Goal: Navigation & Orientation: Find specific page/section

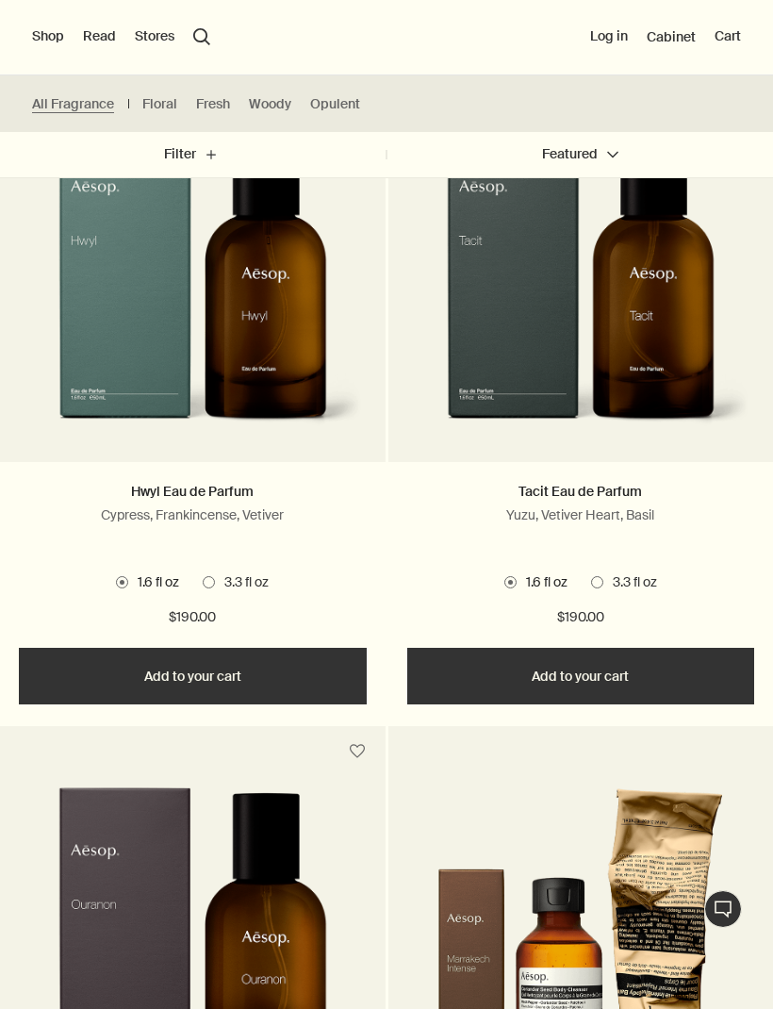
scroll to position [1303, 0]
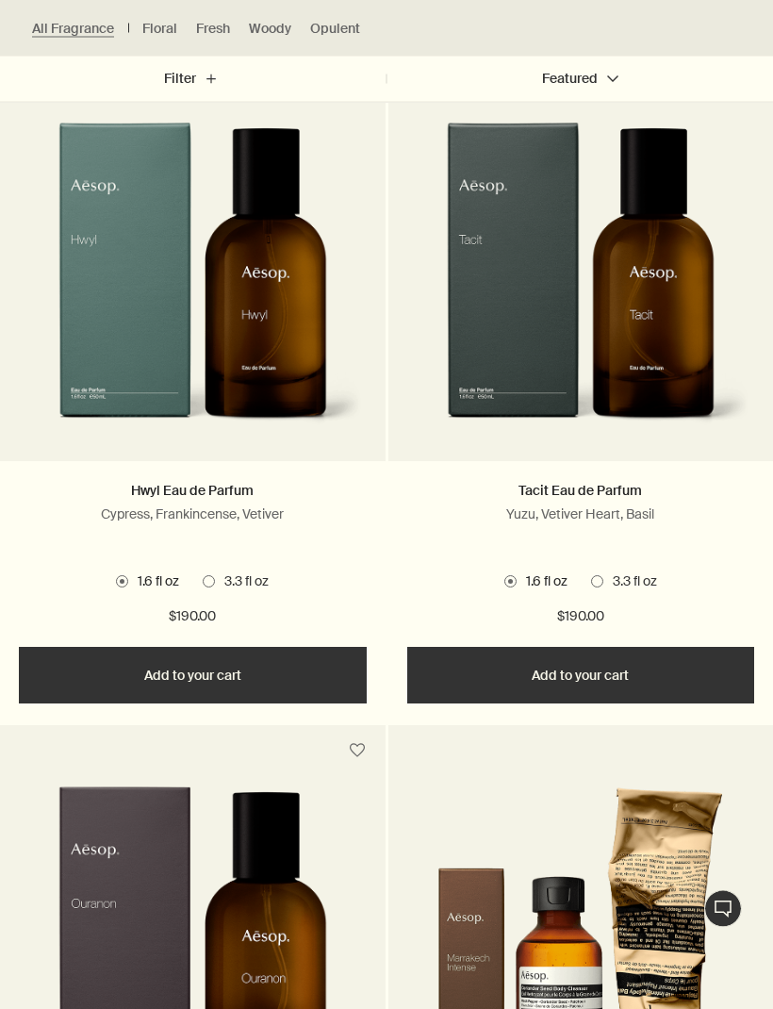
click at [66, 374] on img at bounding box center [193, 288] width 339 height 330
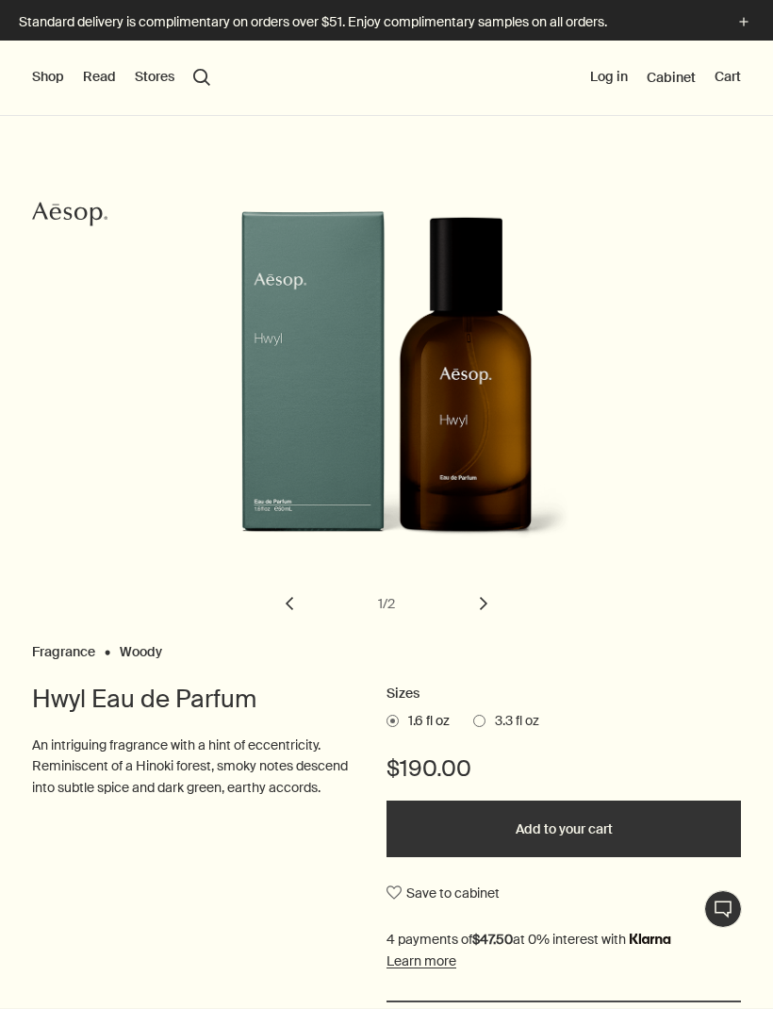
click at [495, 728] on span "3.3 fl oz" at bounding box center [513, 721] width 54 height 19
click at [474, 724] on input "3.3 fl oz" at bounding box center [474, 718] width 0 height 12
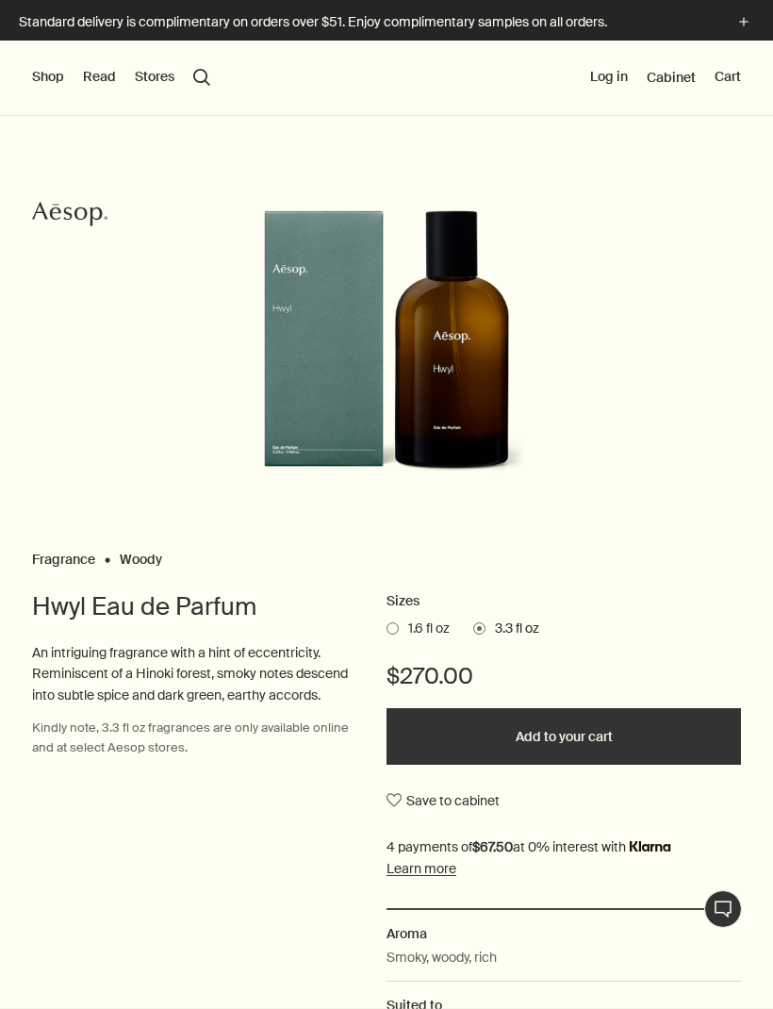
click at [415, 634] on span "1.6 fl oz" at bounding box center [424, 629] width 51 height 19
click at [387, 632] on input "1.6 fl oz" at bounding box center [387, 626] width 0 height 12
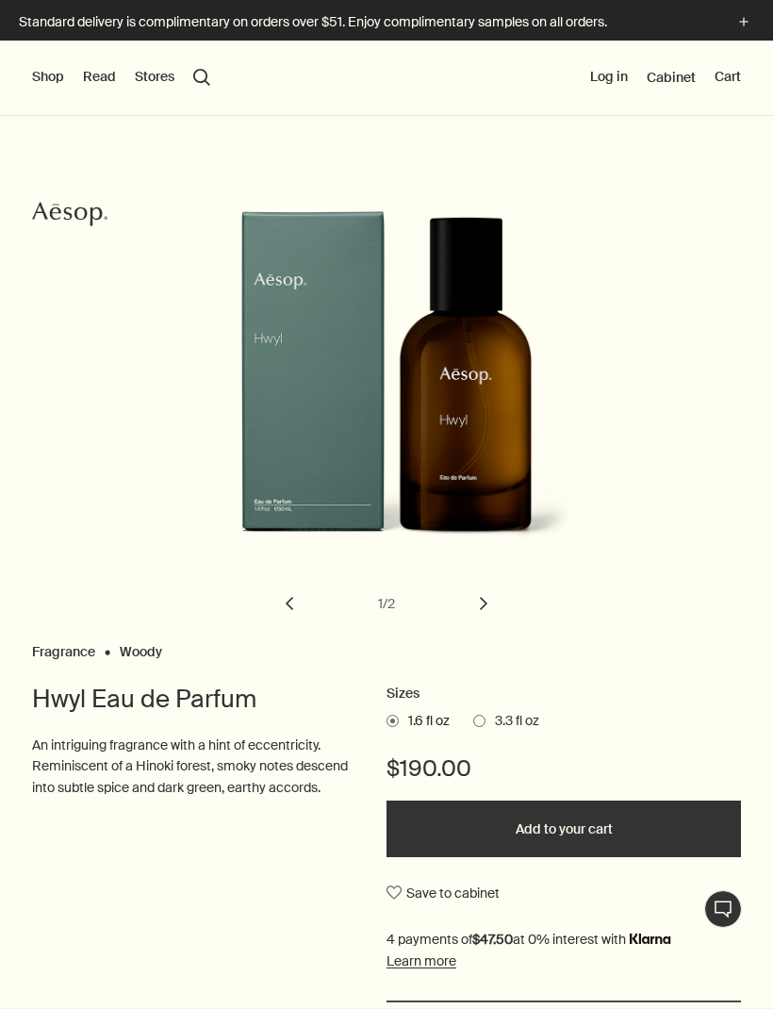
click at [483, 580] on div "Hwyl Eau de Parfum" at bounding box center [391, 413] width 367 height 406
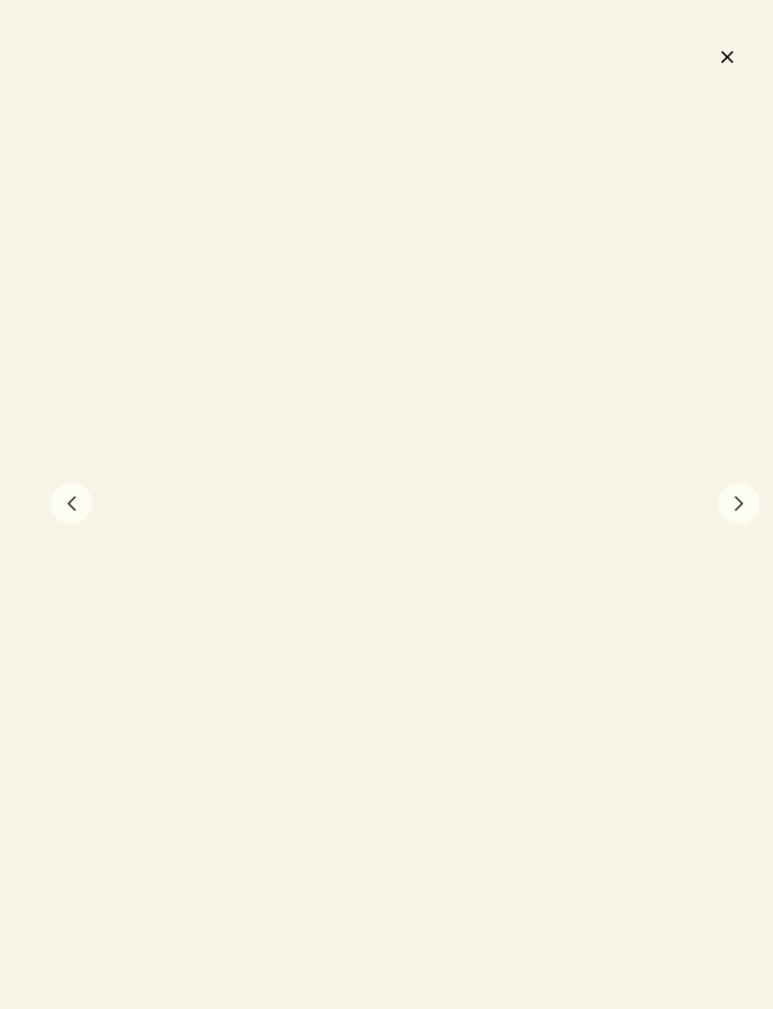
click at [73, 497] on button "chevron" at bounding box center [72, 504] width 42 height 42
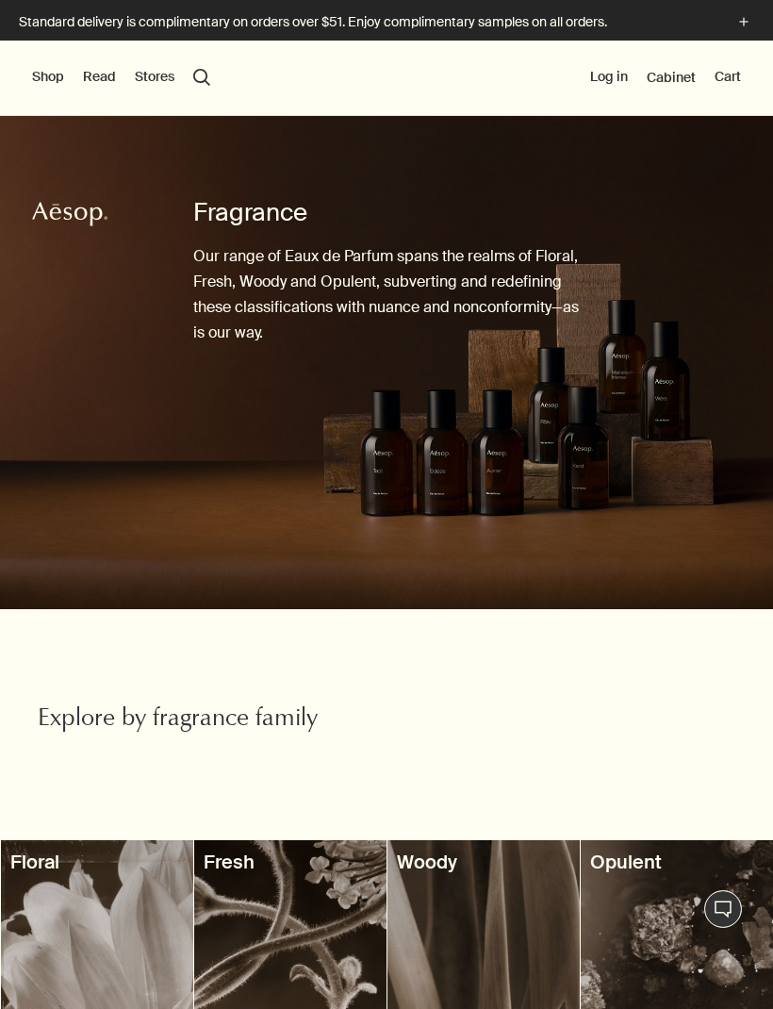
click at [57, 86] on button "Shop" at bounding box center [48, 77] width 32 height 19
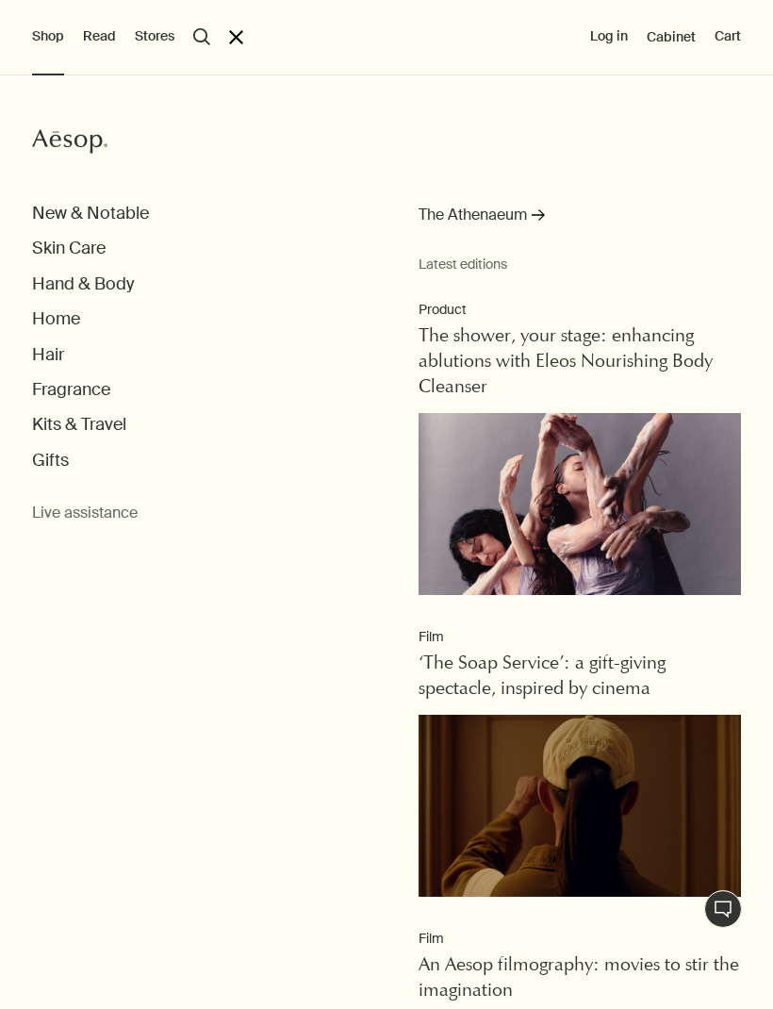
click at [45, 386] on button "Fragrance" at bounding box center [71, 390] width 78 height 22
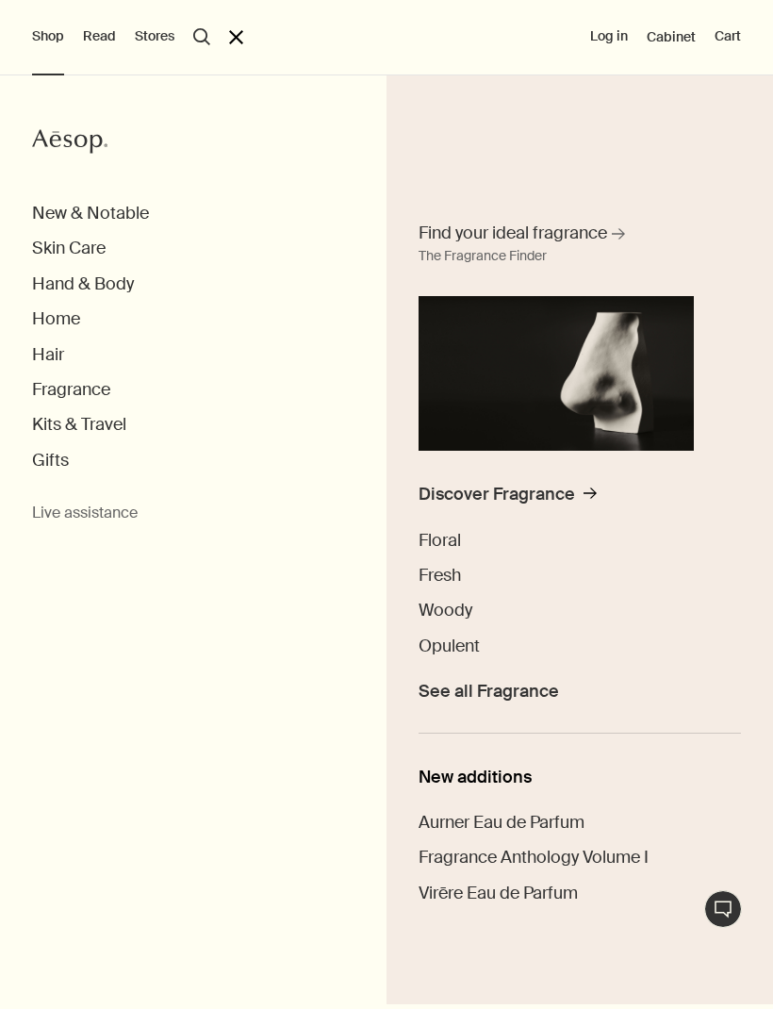
click at [596, 230] on span "Find your ideal fragrance" at bounding box center [513, 234] width 189 height 24
click at [586, 240] on span "Find your ideal fragrance" at bounding box center [513, 234] width 189 height 24
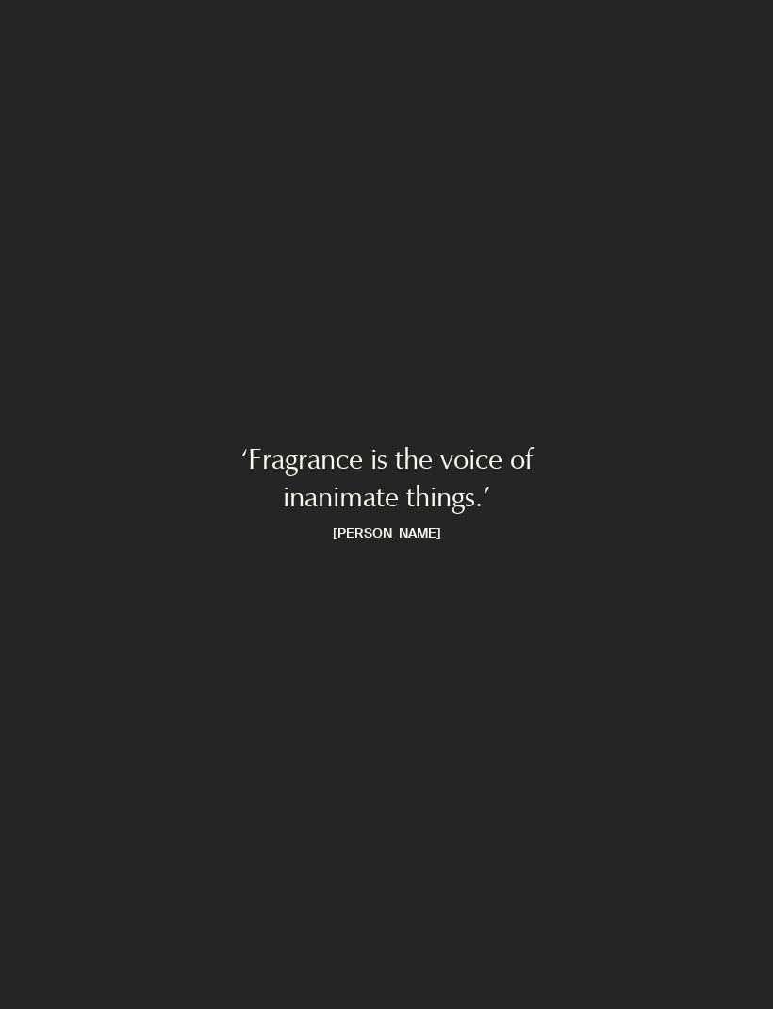
click at [595, 253] on div "‘Fragrance is the voice of inanimate things.’ Mary Webb" at bounding box center [386, 504] width 773 height 1009
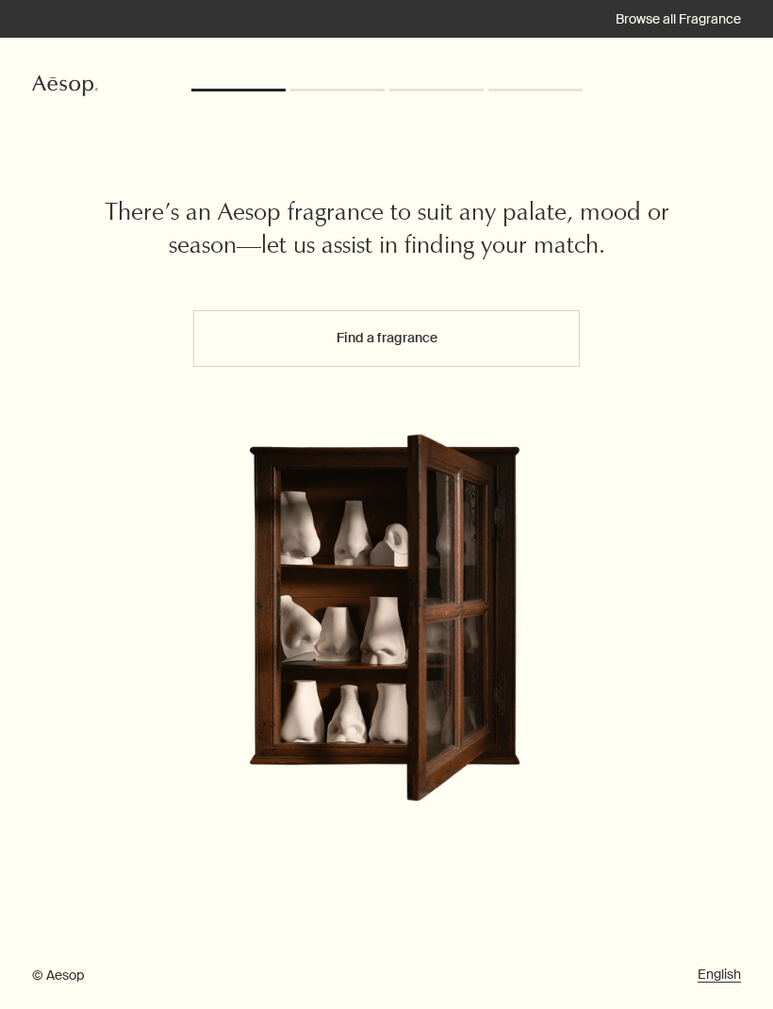
click at [727, 1] on div "rightArrow Back Browse all Fragrance" at bounding box center [386, 19] width 773 height 38
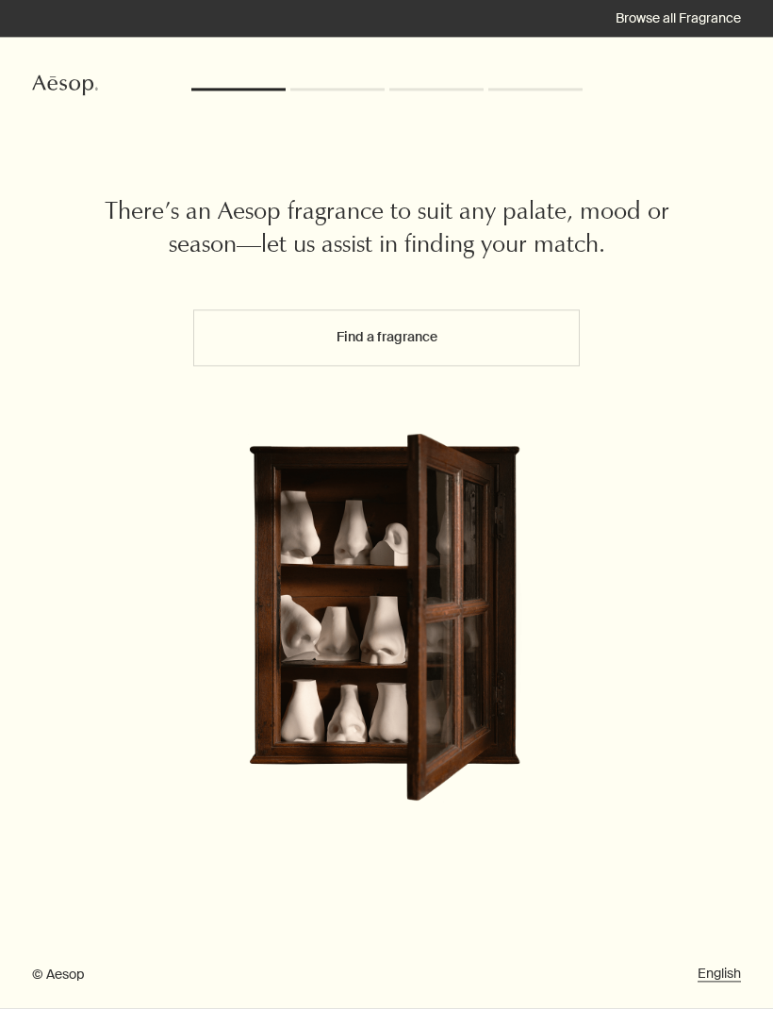
click at [520, 324] on button "Find a fragrance" at bounding box center [386, 338] width 387 height 57
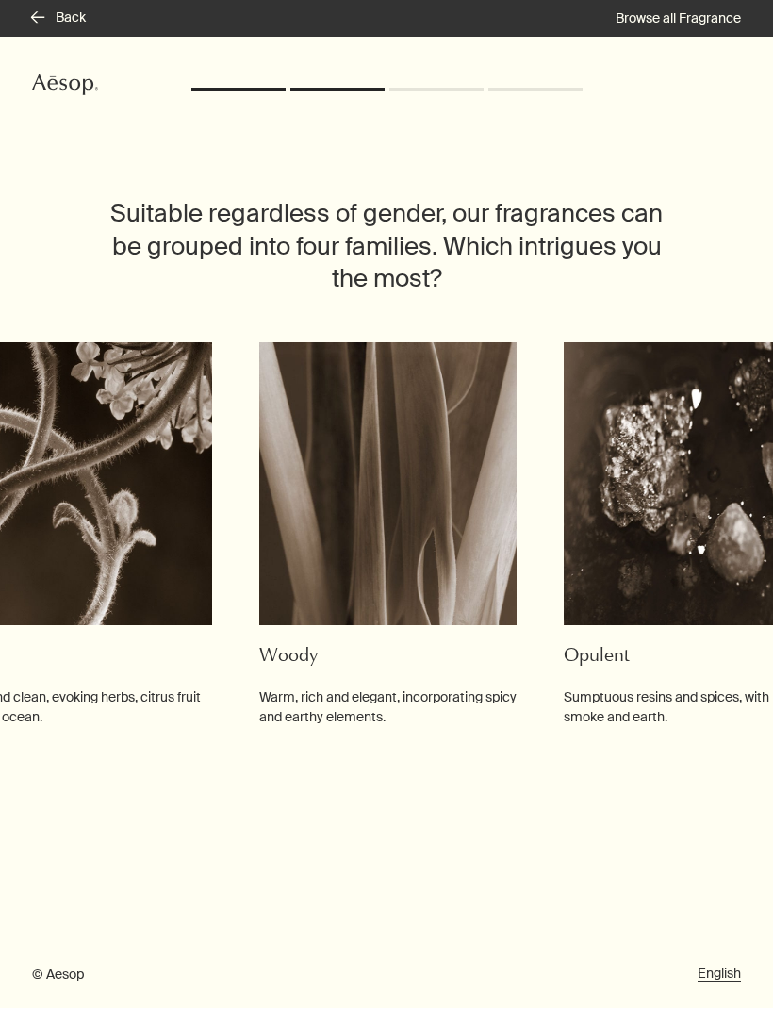
scroll to position [0, 384]
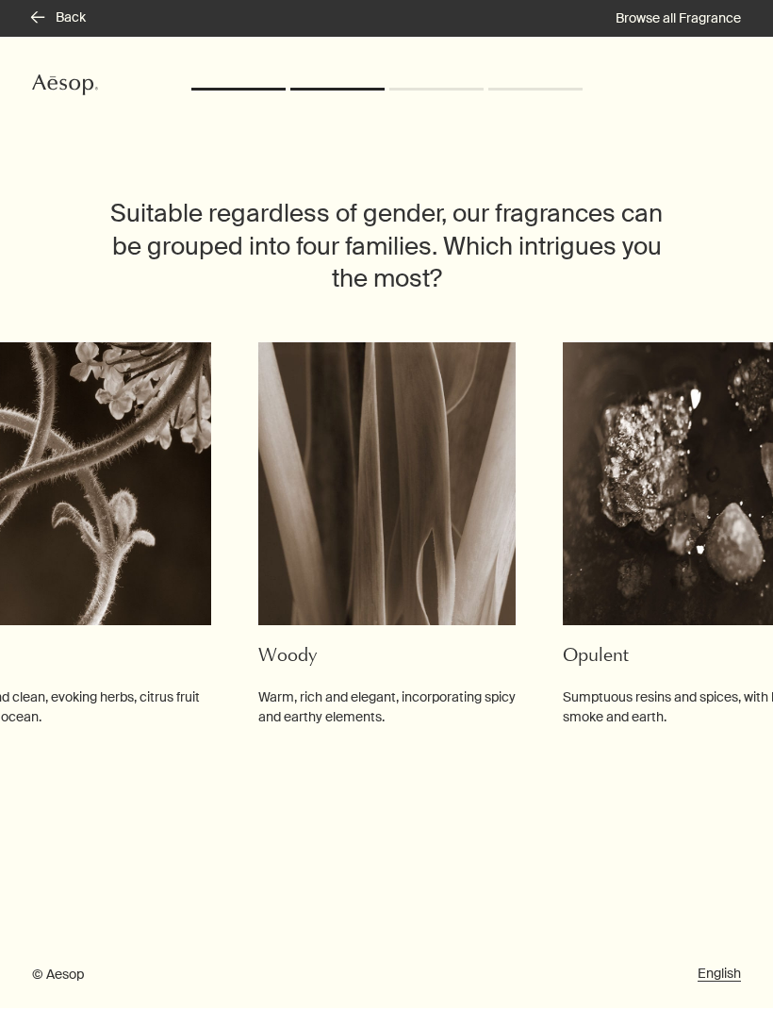
click at [33, 25] on button "rightArrow Back" at bounding box center [59, 18] width 54 height 19
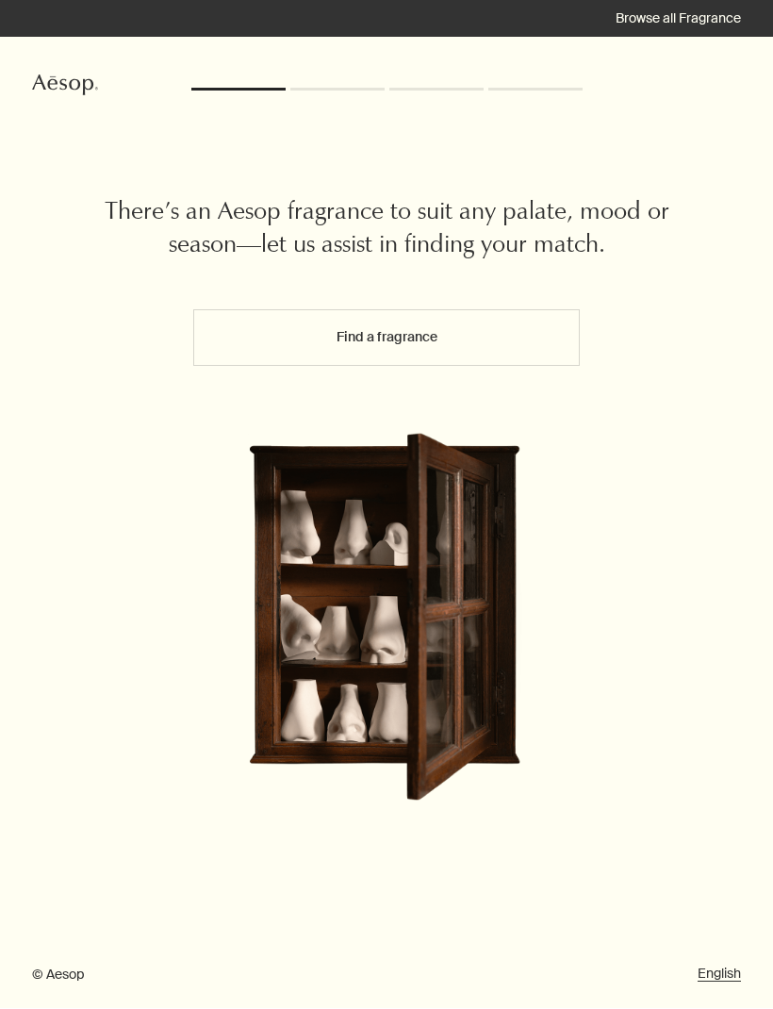
click at [37, 25] on div "rightArrow Back Browse all Fragrance" at bounding box center [386, 19] width 773 height 38
click at [53, 66] on div "There’s an Aesop fragrance to suit any palate, mood or season—let us assist in …" at bounding box center [386, 524] width 773 height 972
click at [55, 87] on icon "Aesop" at bounding box center [65, 85] width 66 height 21
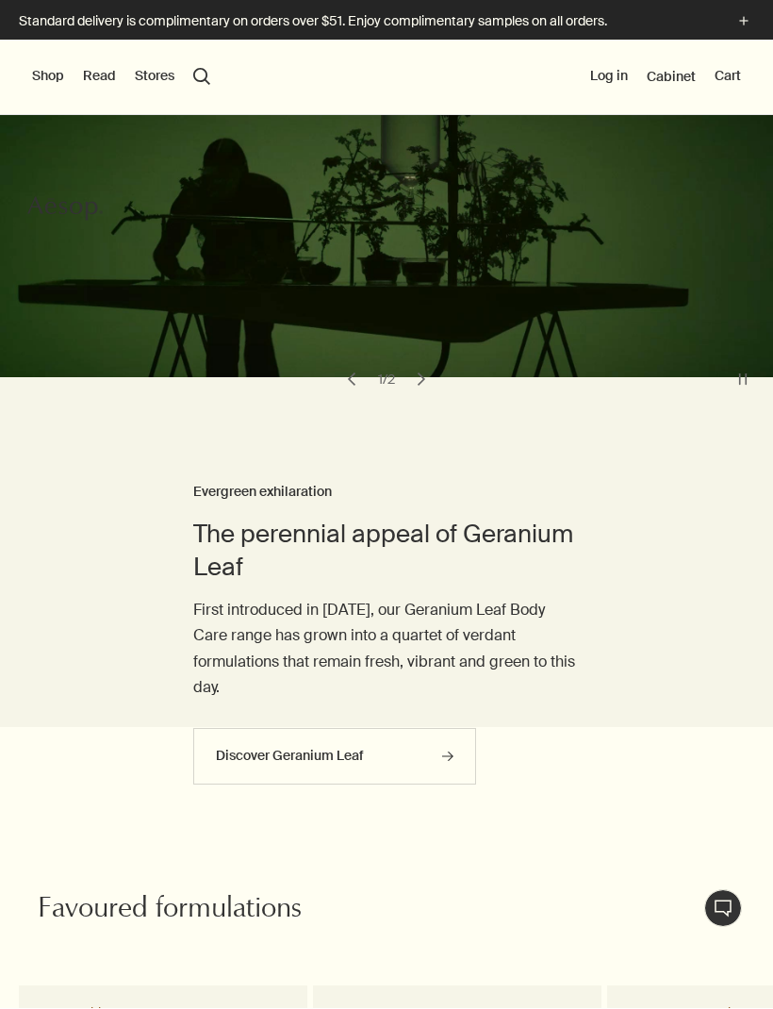
click at [35, 58] on div "Shop New & Notable [MEDICAL_DATA] Hand & Body Home Hair Fragrance Kits & Travel…" at bounding box center [386, 78] width 773 height 75
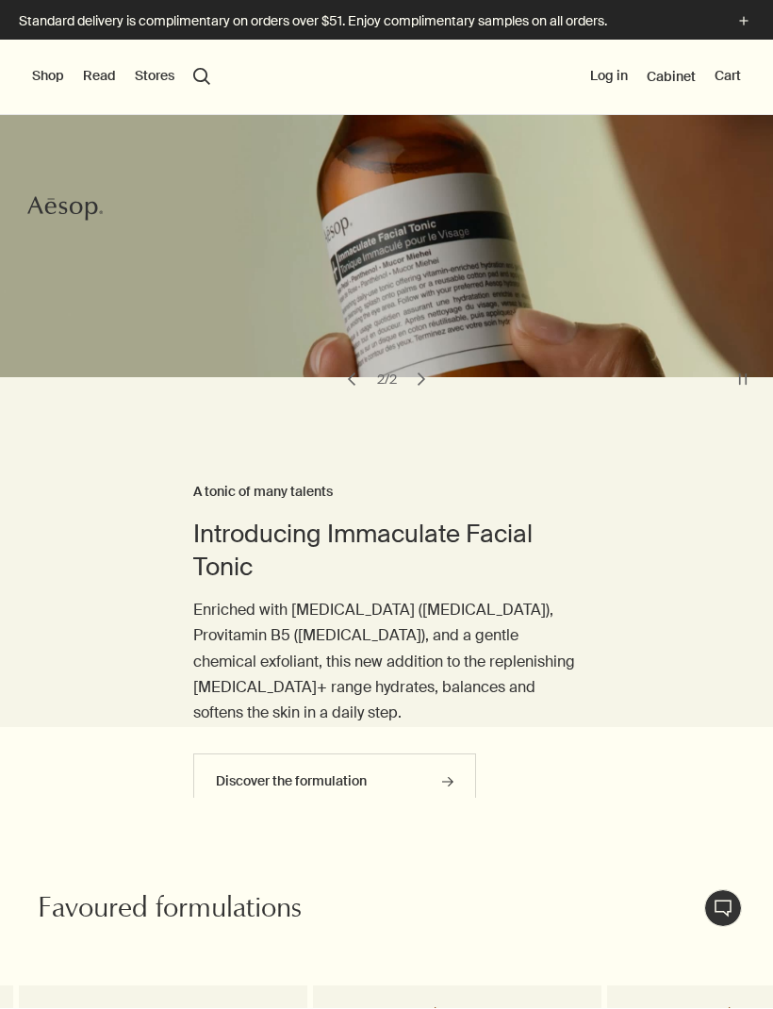
click at [734, 74] on button "Cart" at bounding box center [728, 77] width 26 height 19
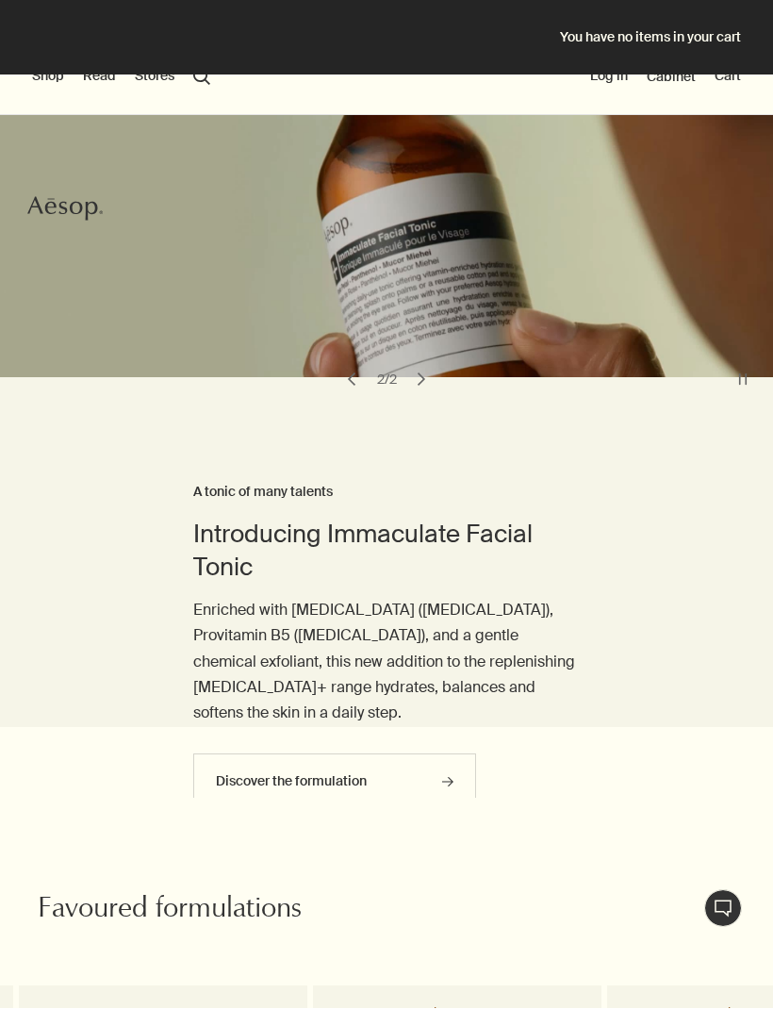
click at [34, 23] on div "You have no items in your cart" at bounding box center [386, 37] width 773 height 75
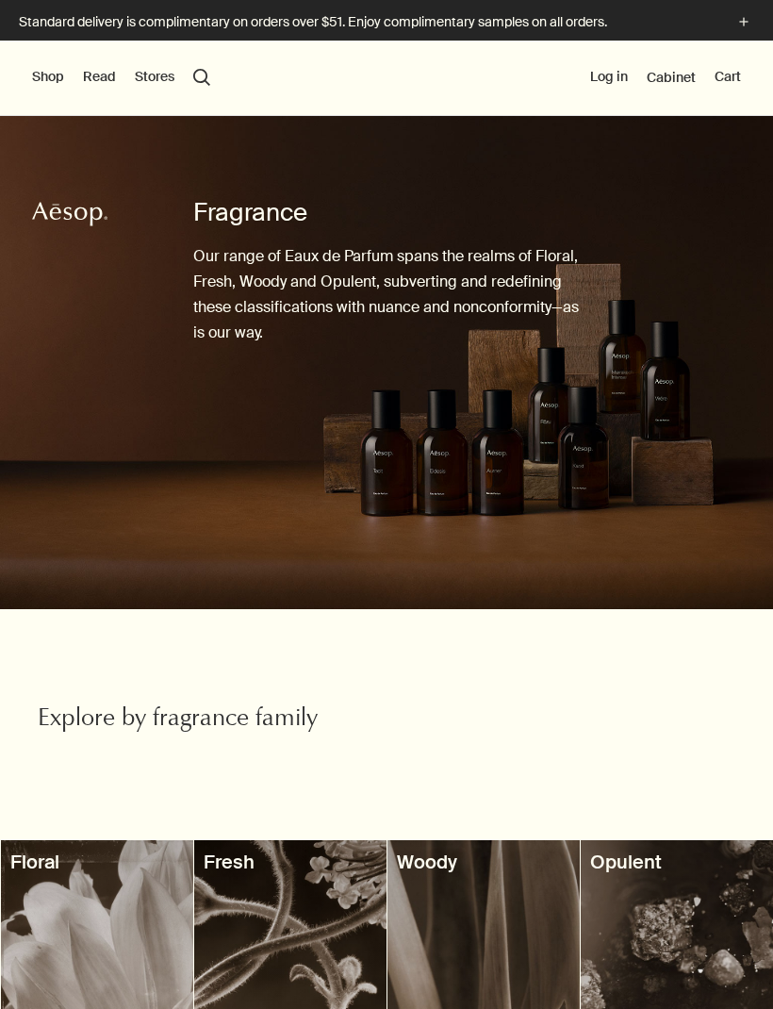
scroll to position [0, 4]
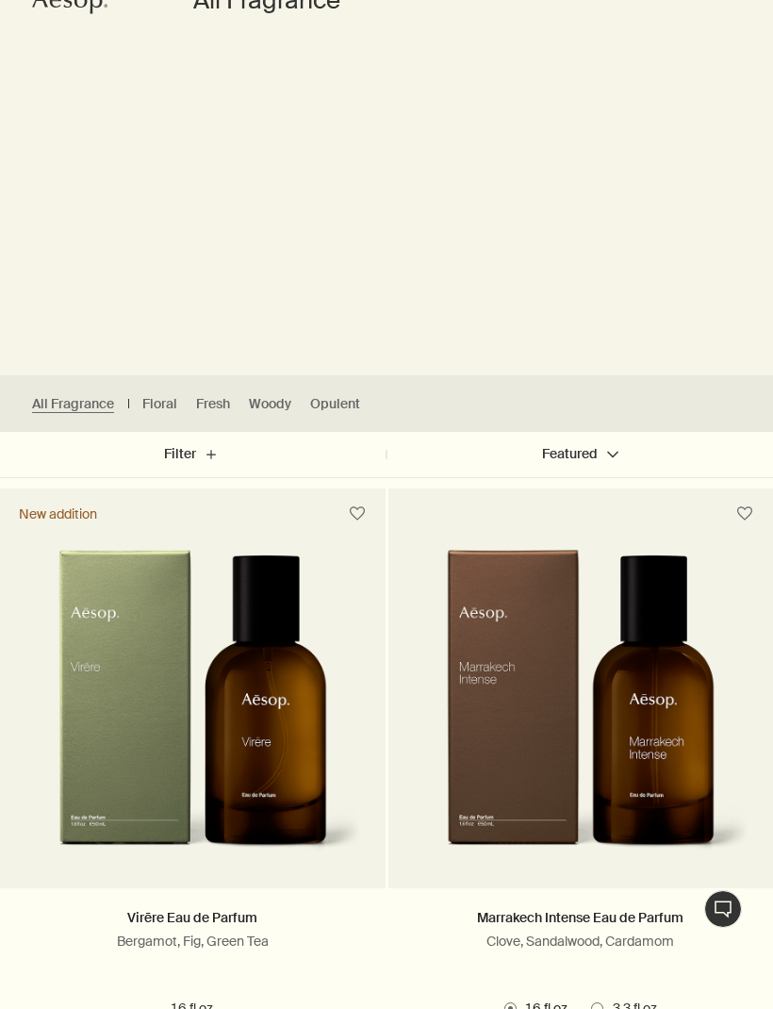
scroll to position [270, 0]
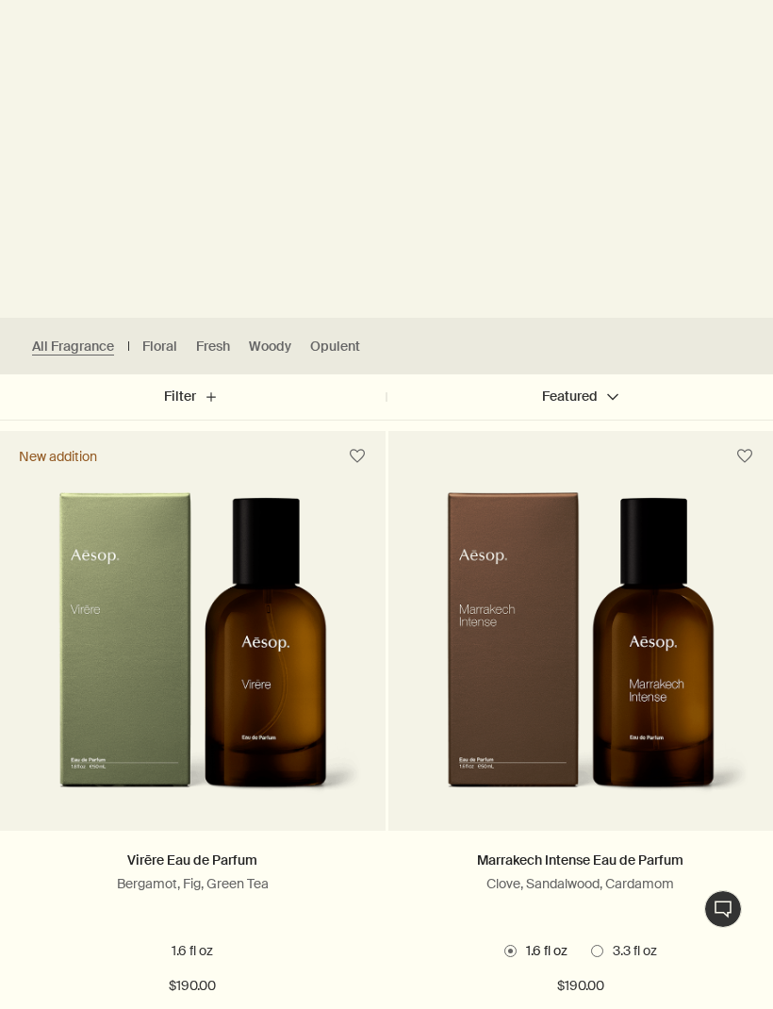
click at [174, 401] on button "Filter plus" at bounding box center [193, 396] width 387 height 45
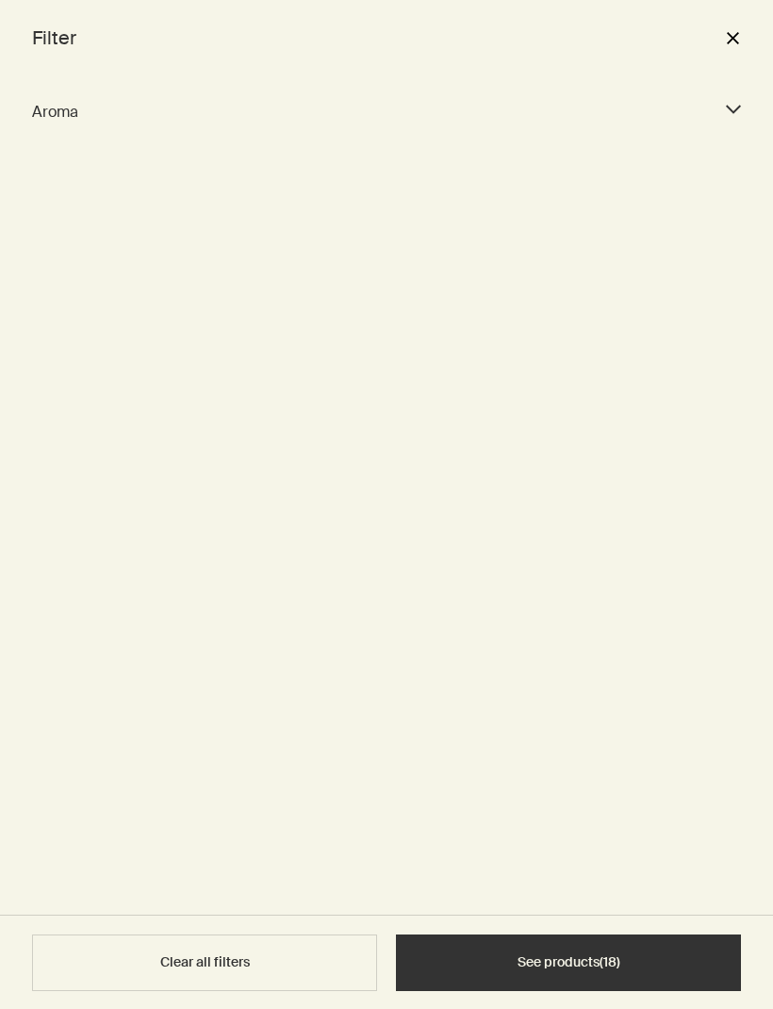
click at [734, 129] on div "Aroma downArrow" at bounding box center [386, 112] width 709 height 50
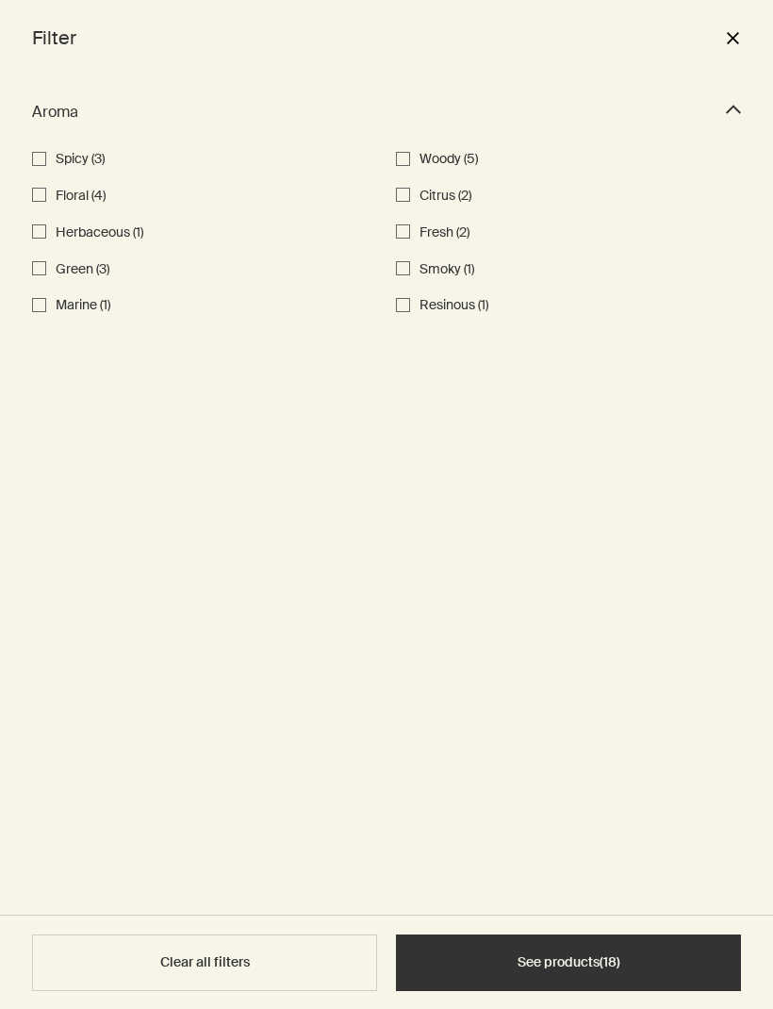
click at [739, 103] on icon "downArrow" at bounding box center [733, 109] width 15 height 15
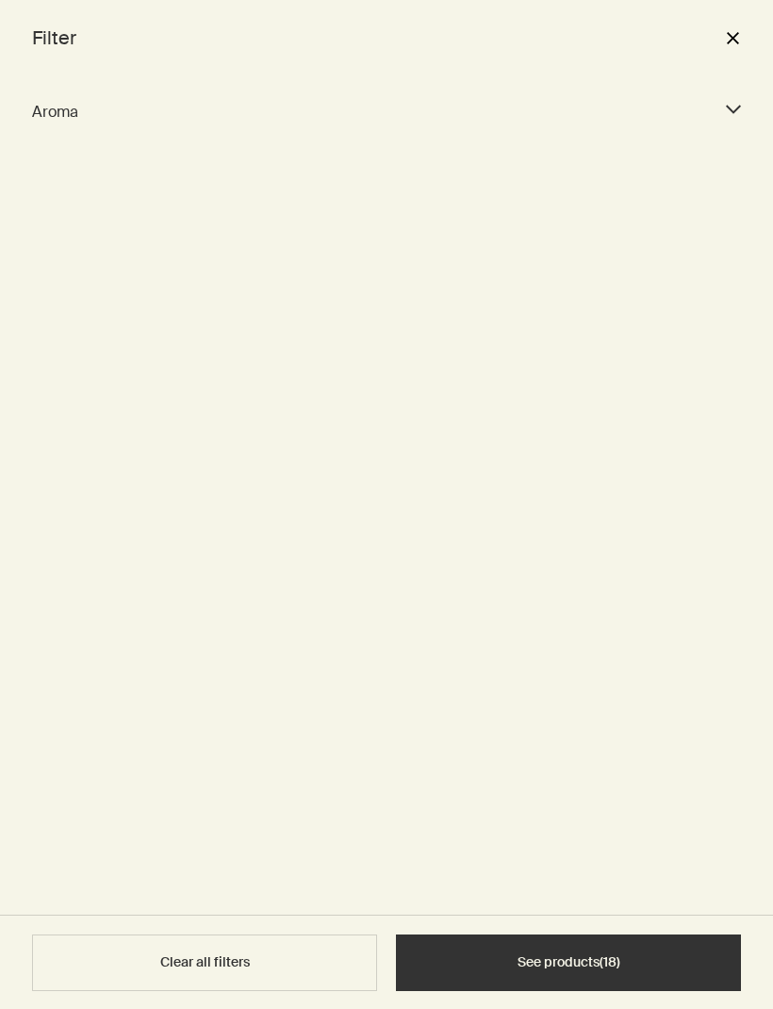
click at [734, 38] on button "close" at bounding box center [733, 38] width 23 height 32
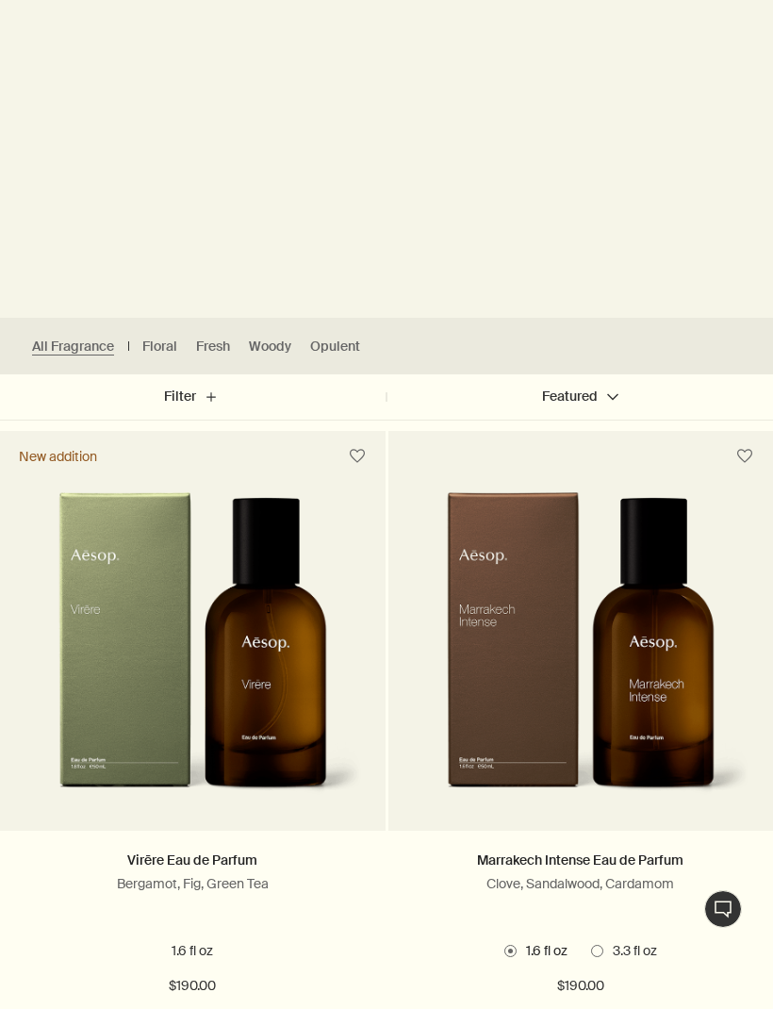
click at [573, 412] on button "Featured chevron" at bounding box center [580, 396] width 387 height 45
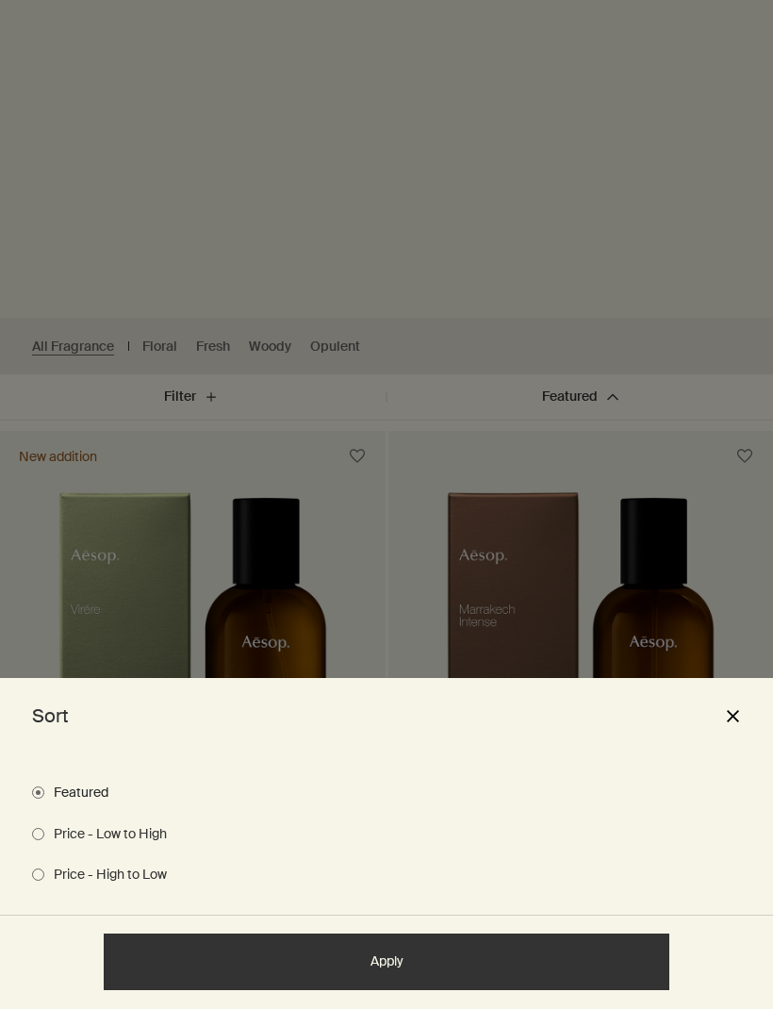
click at [486, 844] on label "Price - Low to High" at bounding box center [386, 834] width 709 height 19
click at [32, 838] on input "Price - Low to High" at bounding box center [32, 831] width 0 height 12
click at [567, 991] on button "Apply" at bounding box center [387, 963] width 566 height 57
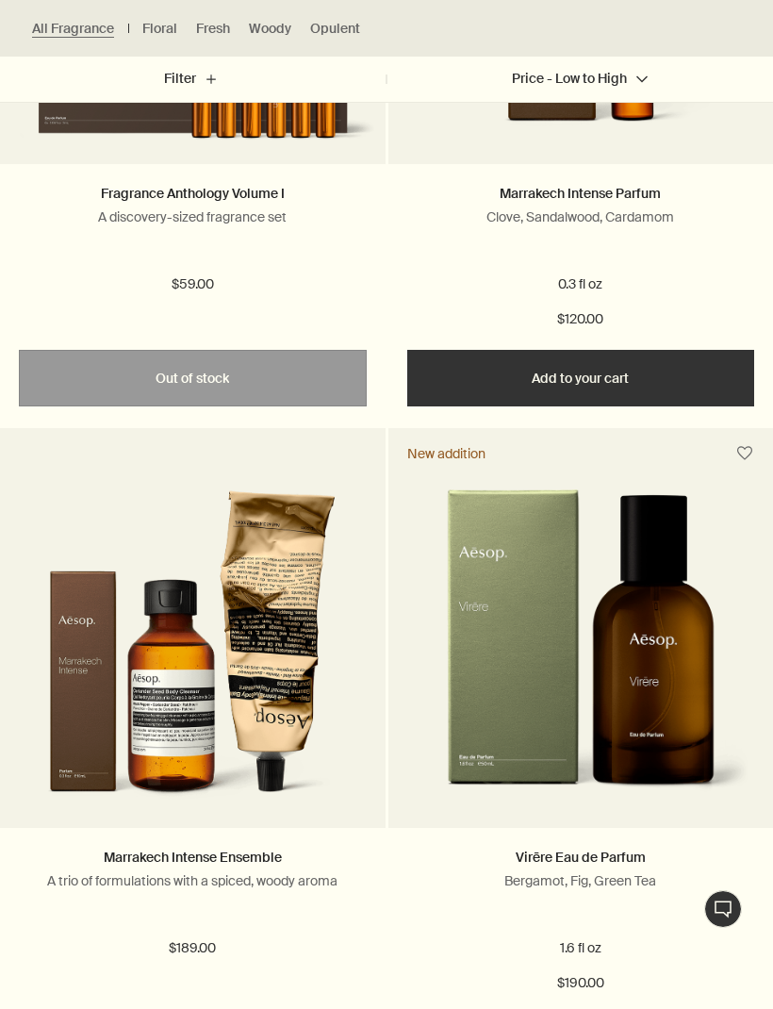
scroll to position [939, 0]
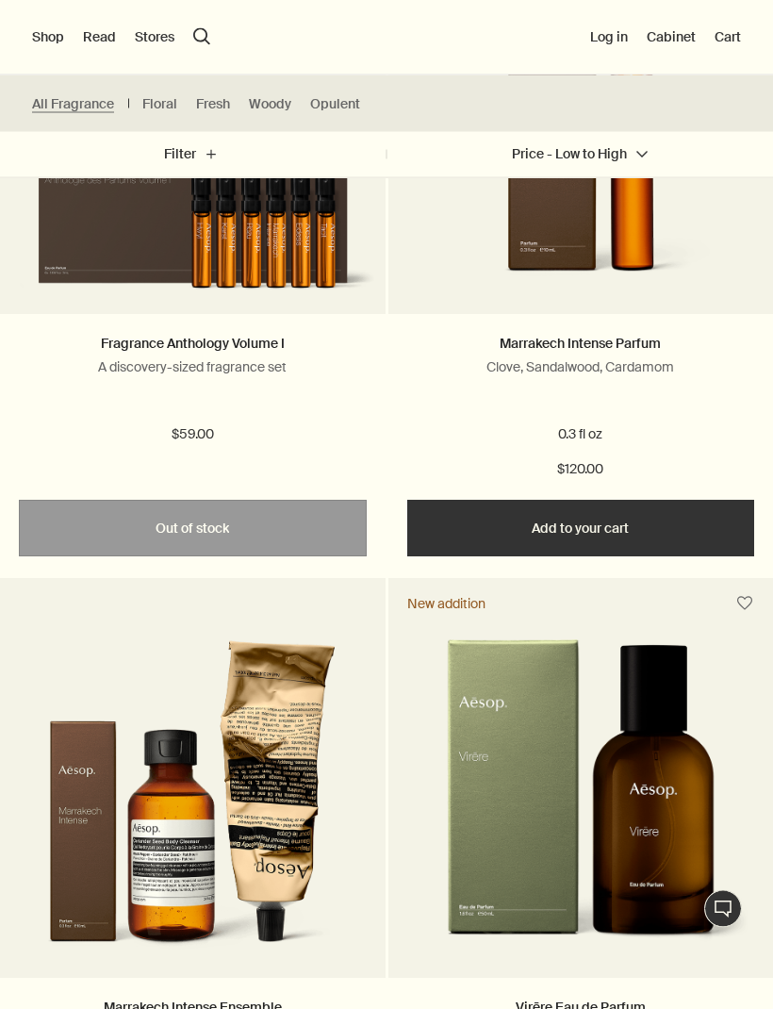
click at [717, 40] on button "Cart" at bounding box center [728, 36] width 26 height 19
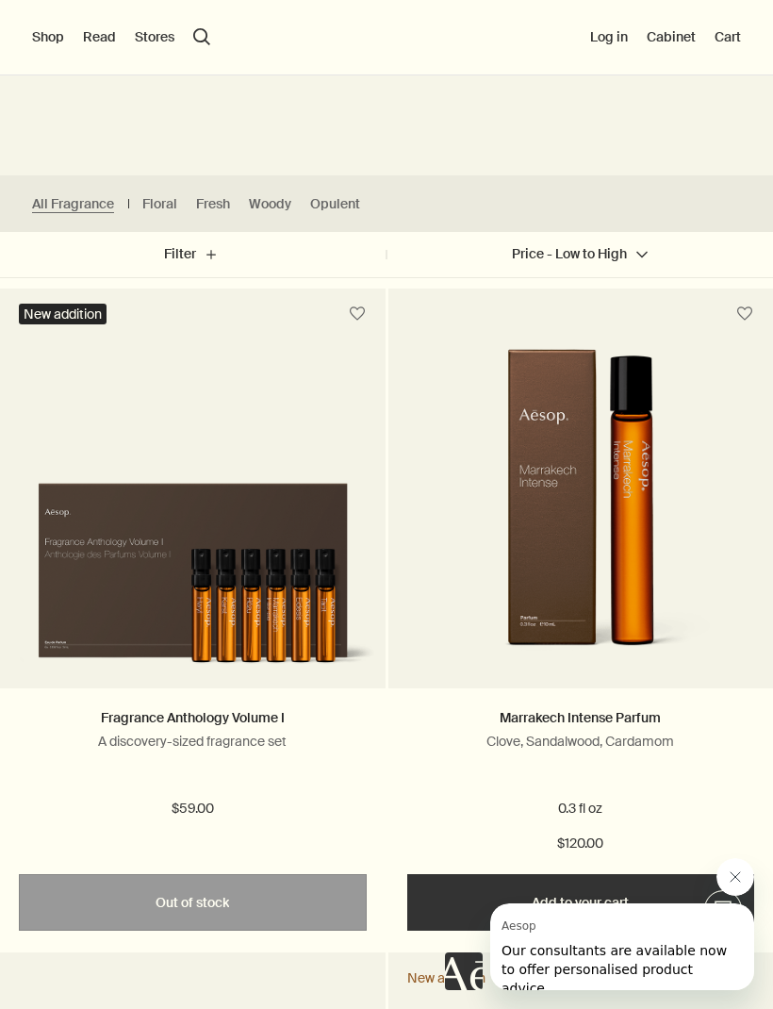
scroll to position [411, 0]
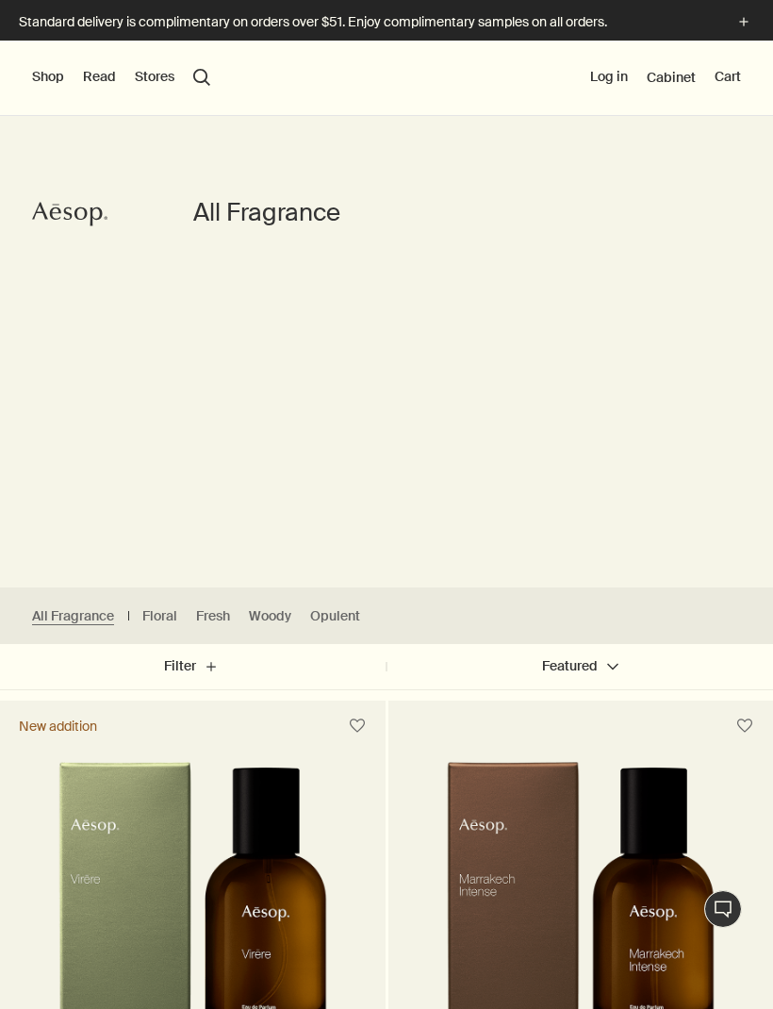
click at [208, 80] on button "search Search" at bounding box center [201, 77] width 17 height 17
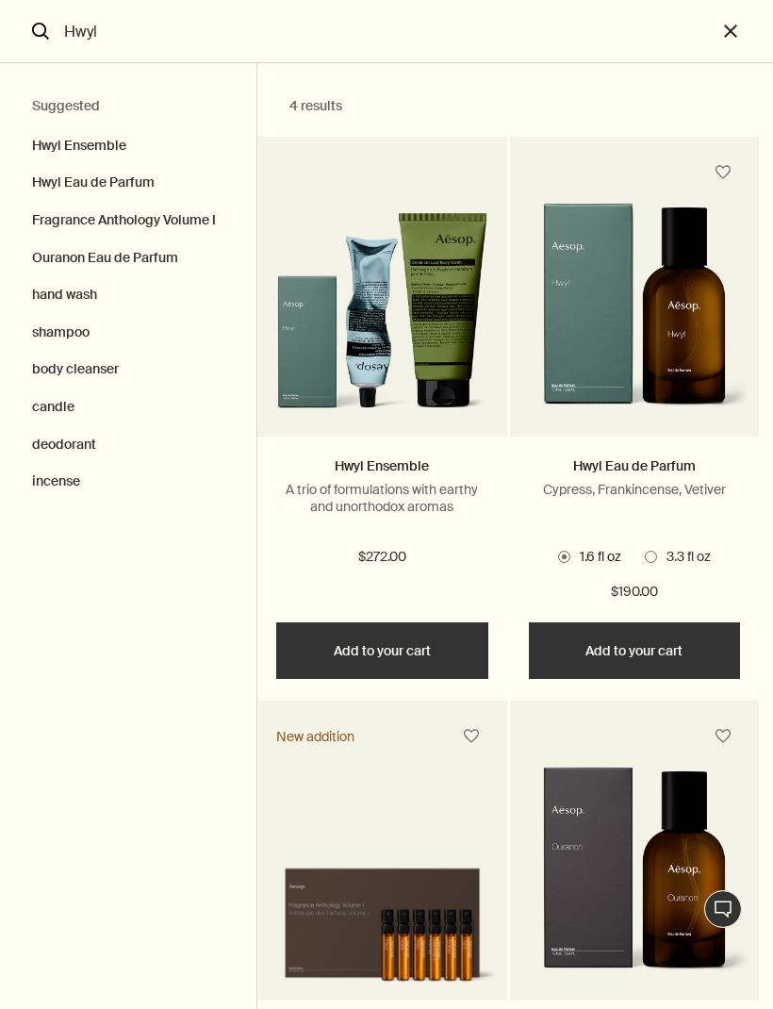
type input "Hwyl"
